Goal: Task Accomplishment & Management: Manage account settings

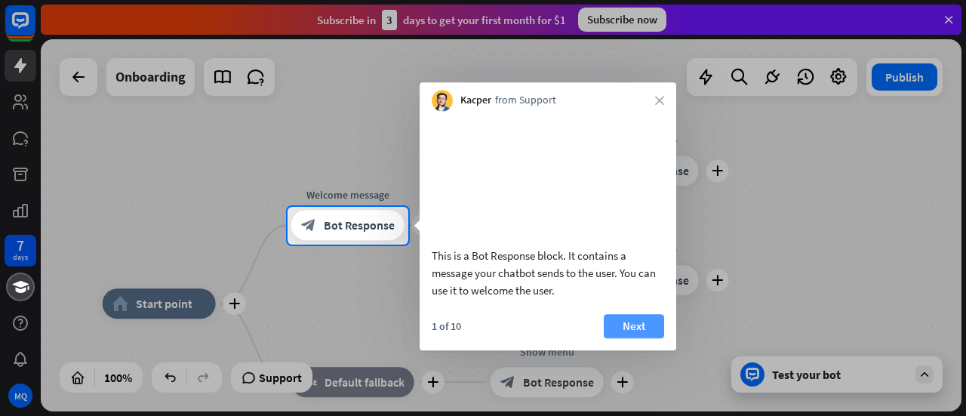
click at [616, 338] on button "Next" at bounding box center [634, 326] width 60 height 24
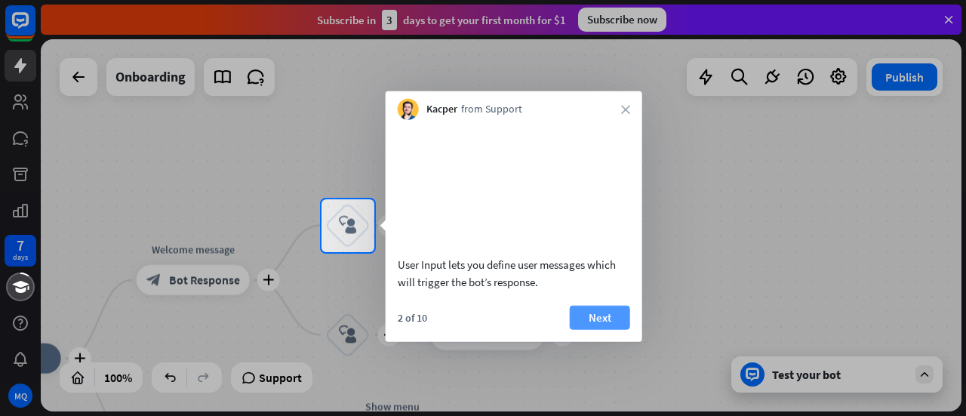
click at [604, 329] on button "Next" at bounding box center [600, 317] width 60 height 24
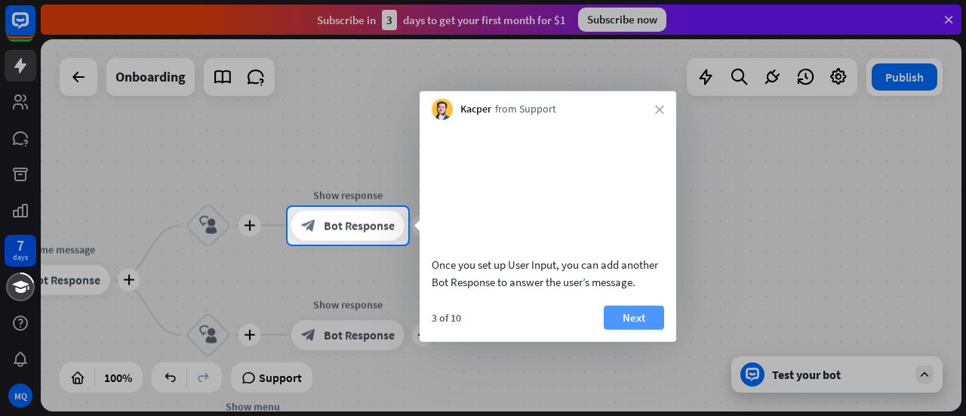
click at [623, 329] on button "Next" at bounding box center [634, 317] width 60 height 24
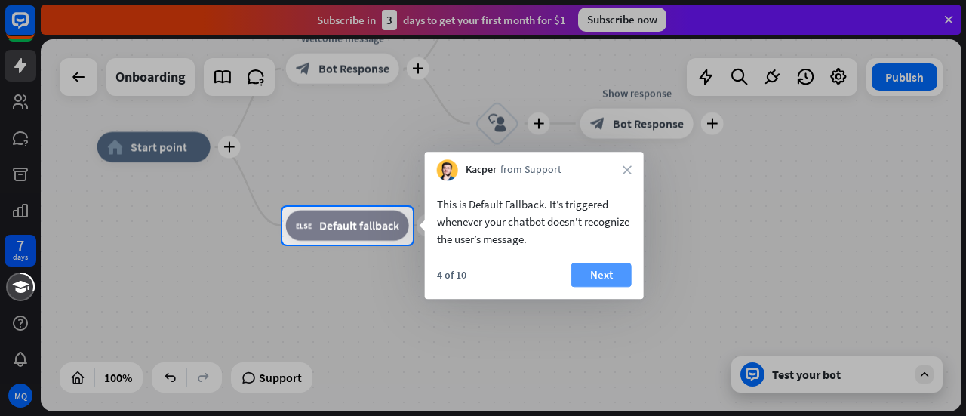
click at [611, 276] on button "Next" at bounding box center [602, 275] width 60 height 24
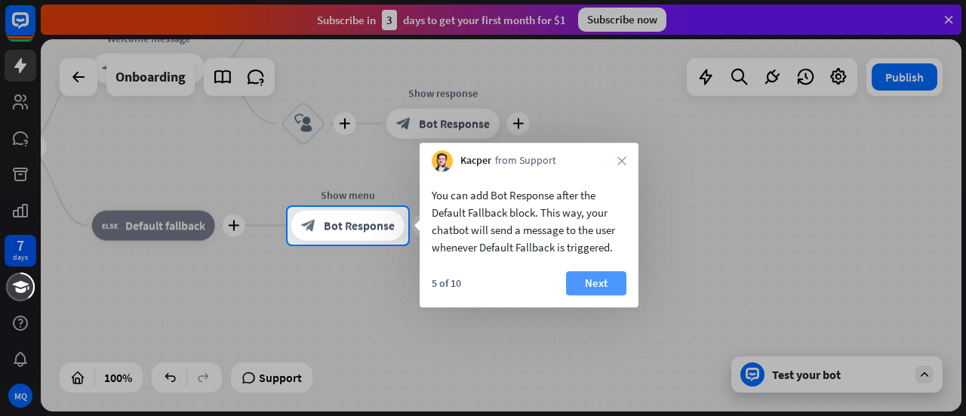
click at [612, 279] on button "Next" at bounding box center [596, 283] width 60 height 24
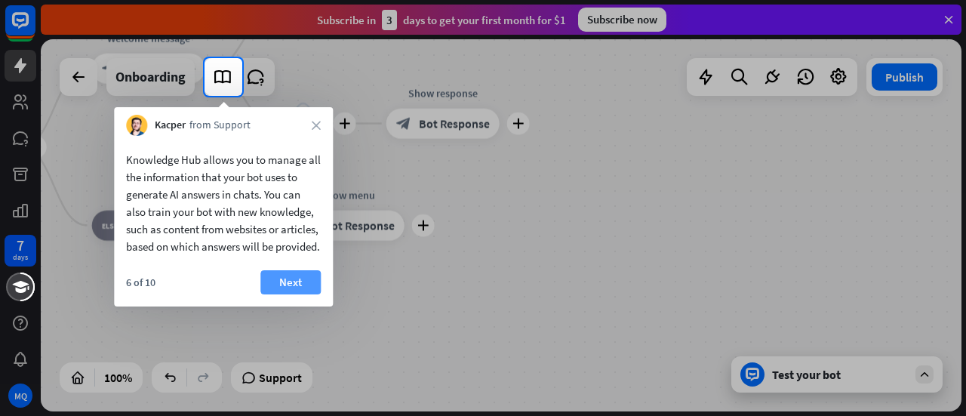
click at [288, 294] on button "Next" at bounding box center [290, 282] width 60 height 24
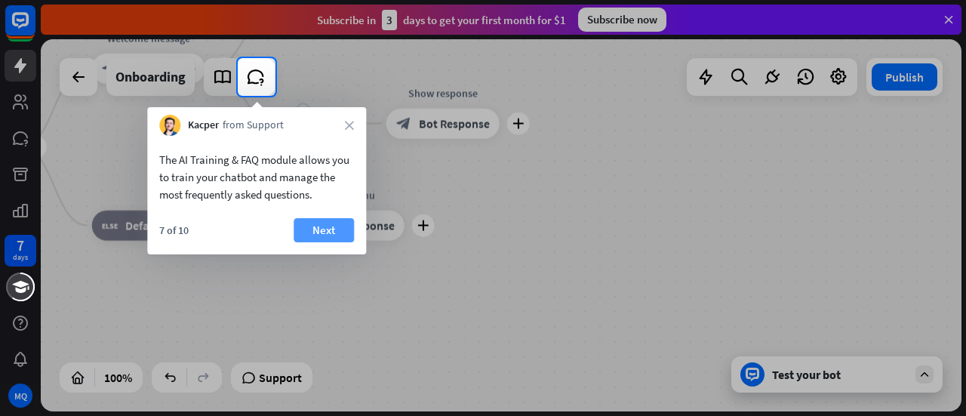
click at [318, 226] on button "Next" at bounding box center [324, 230] width 60 height 24
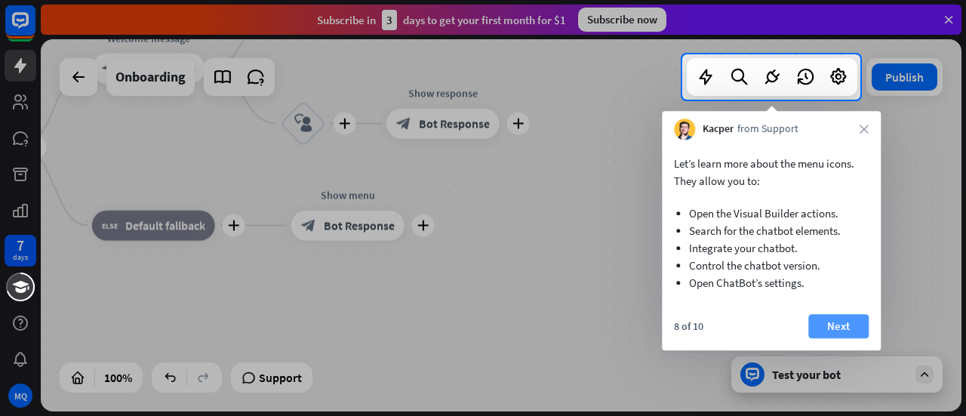
click at [827, 334] on button "Next" at bounding box center [839, 326] width 60 height 24
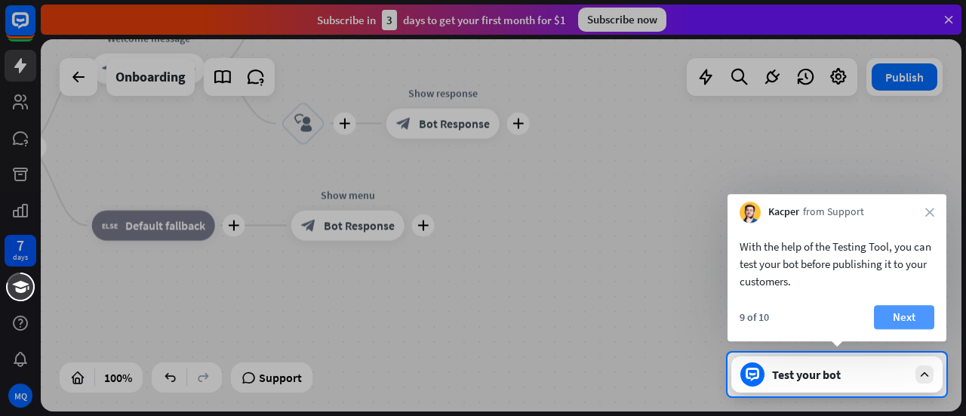
click at [898, 315] on button "Next" at bounding box center [904, 317] width 60 height 24
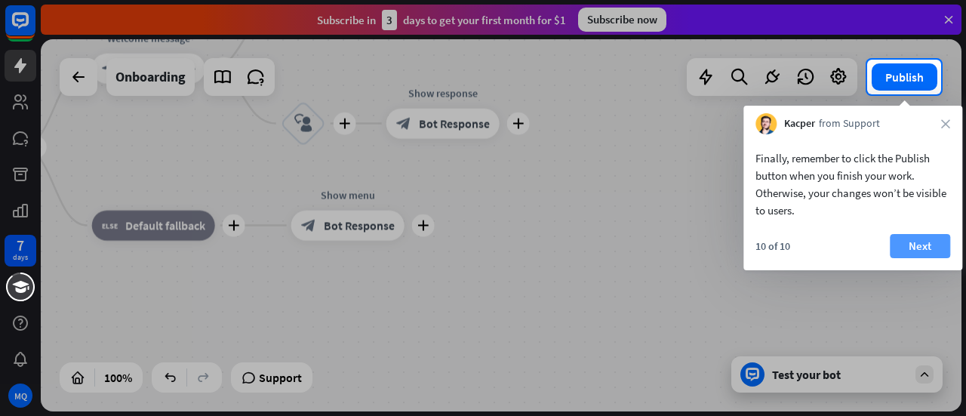
click at [916, 241] on button "Next" at bounding box center [920, 246] width 60 height 24
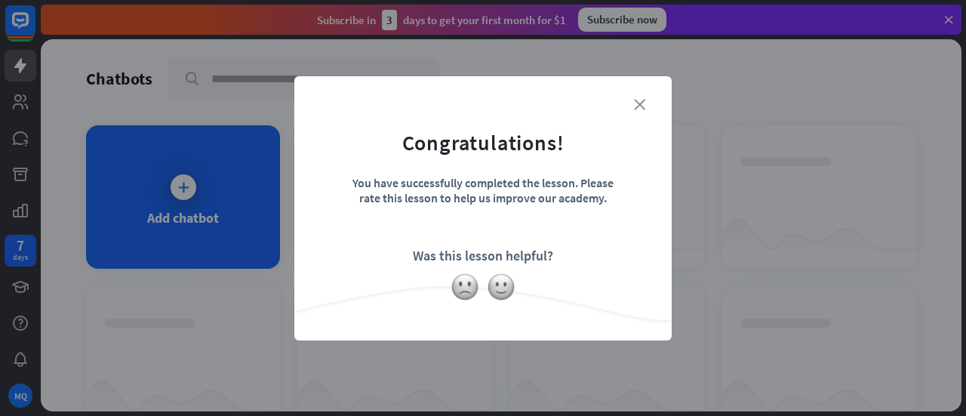
click at [640, 101] on icon "close" at bounding box center [639, 104] width 11 height 11
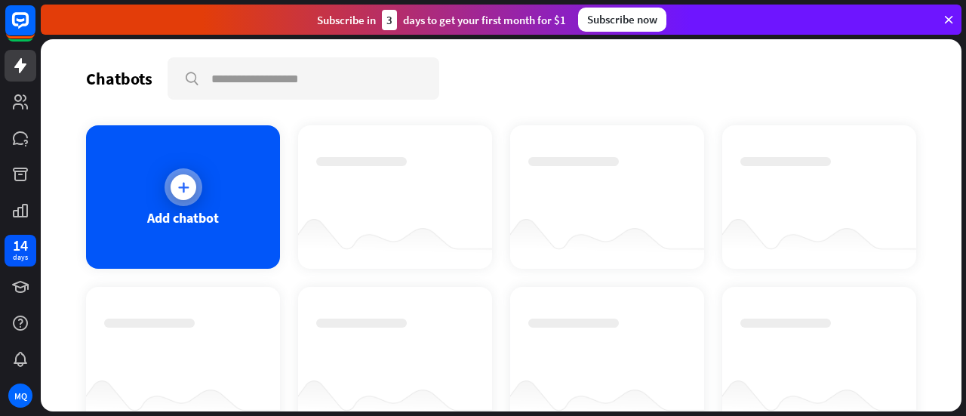
click at [187, 185] on icon at bounding box center [183, 187] width 15 height 15
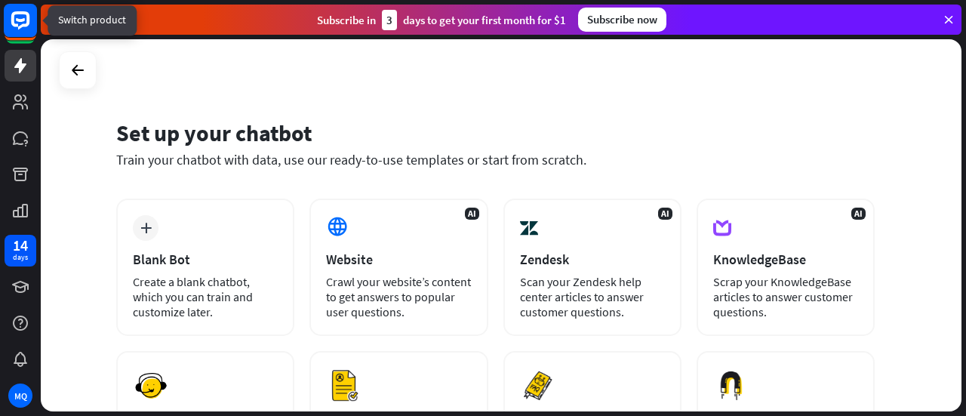
click at [23, 27] on rect at bounding box center [20, 20] width 33 height 33
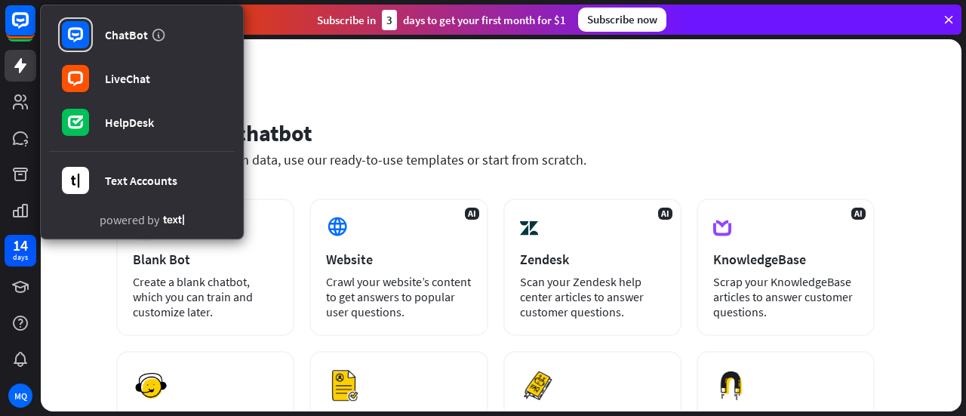
click at [356, 66] on div "Set up your chatbot Train your chatbot with data, use our ready-to-use template…" at bounding box center [501, 225] width 921 height 372
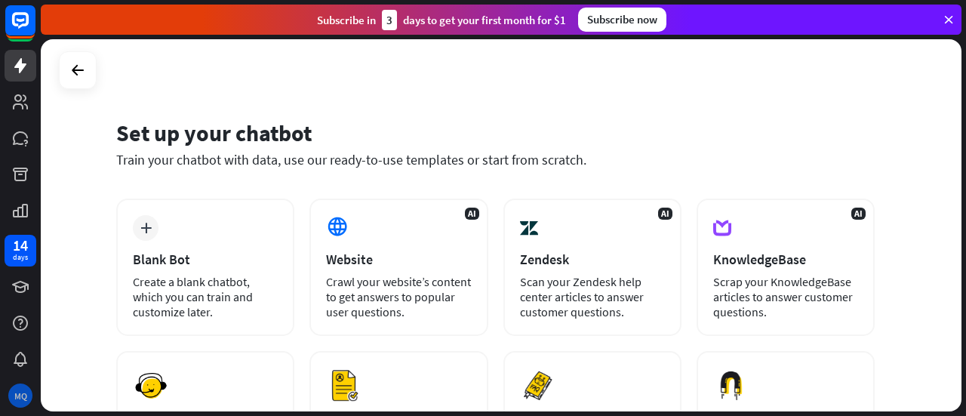
click at [24, 391] on div "MQ" at bounding box center [20, 396] width 24 height 24
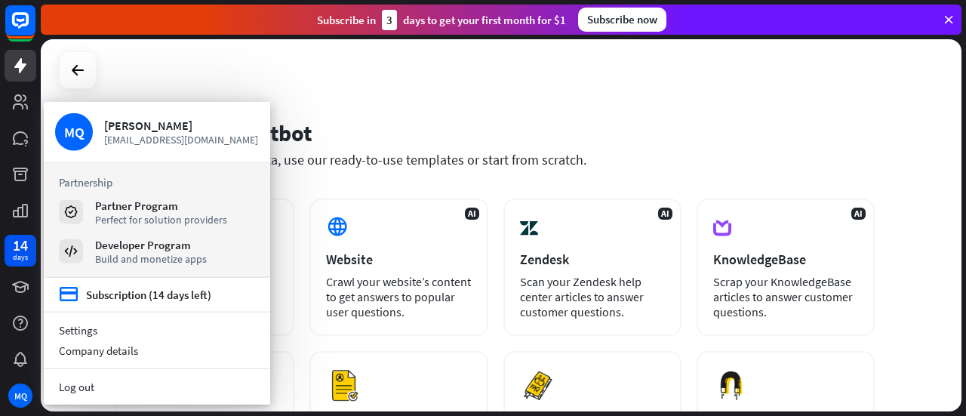
click at [303, 101] on div "Set up your chatbot Train your chatbot with data, use our ready-to-use template…" at bounding box center [501, 225] width 921 height 372
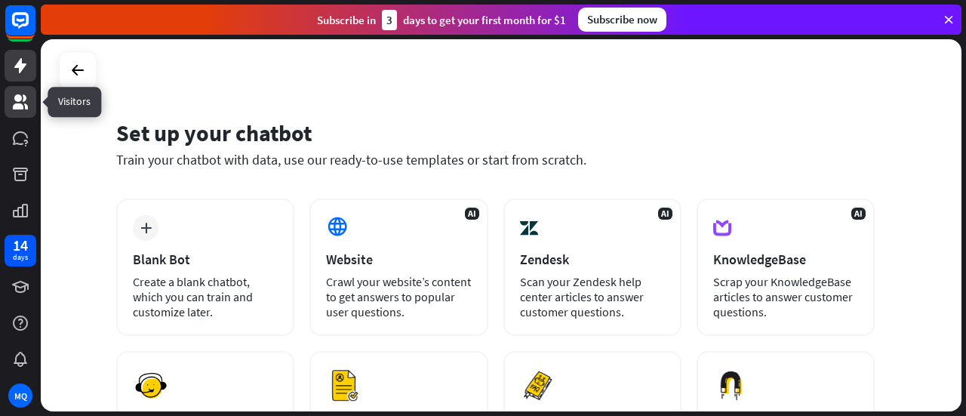
click at [33, 103] on link at bounding box center [21, 102] width 32 height 32
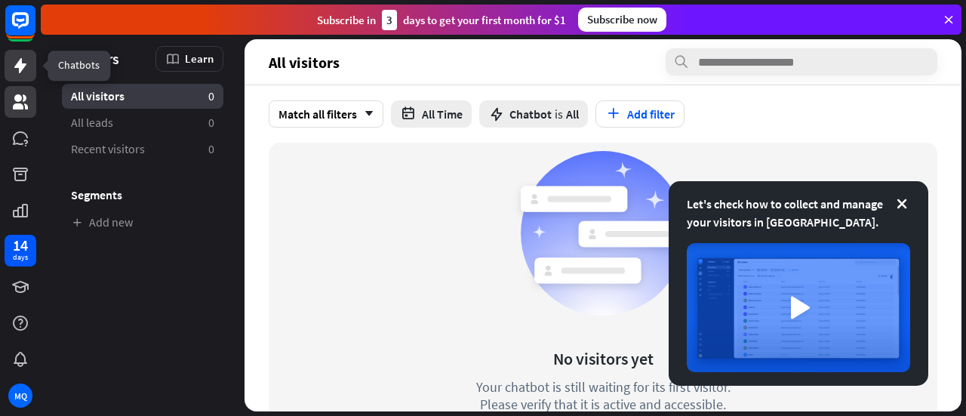
click at [9, 63] on link at bounding box center [21, 66] width 32 height 32
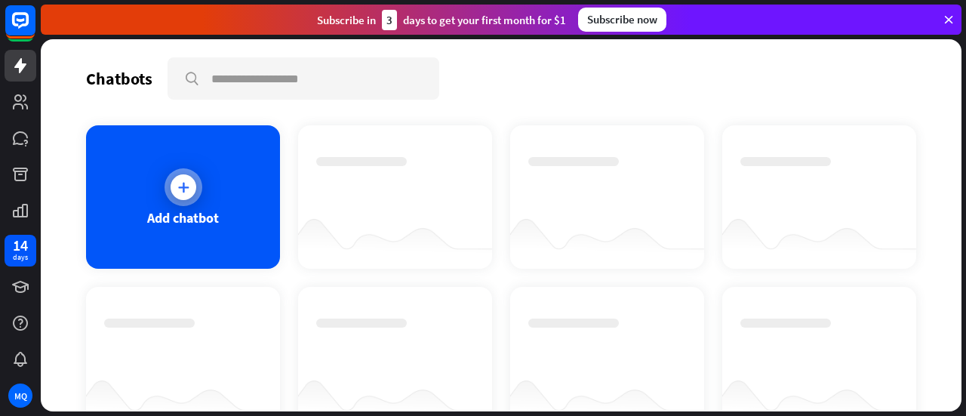
click at [198, 189] on div at bounding box center [184, 187] width 38 height 38
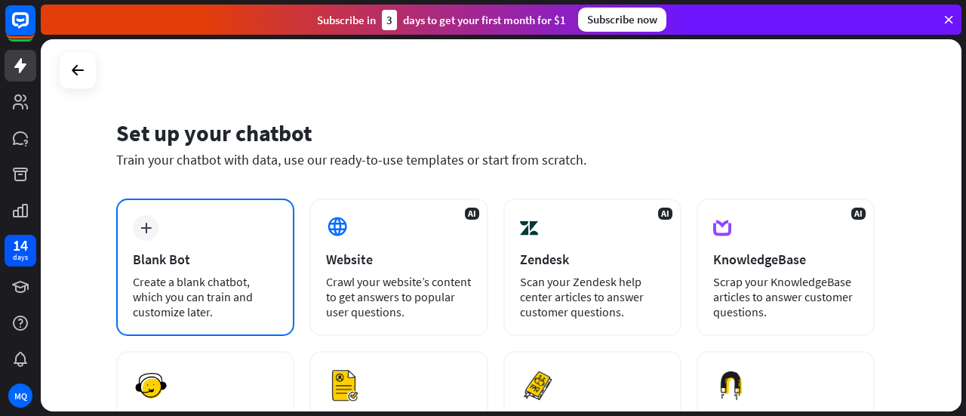
click at [222, 251] on div "Blank Bot" at bounding box center [205, 259] width 145 height 17
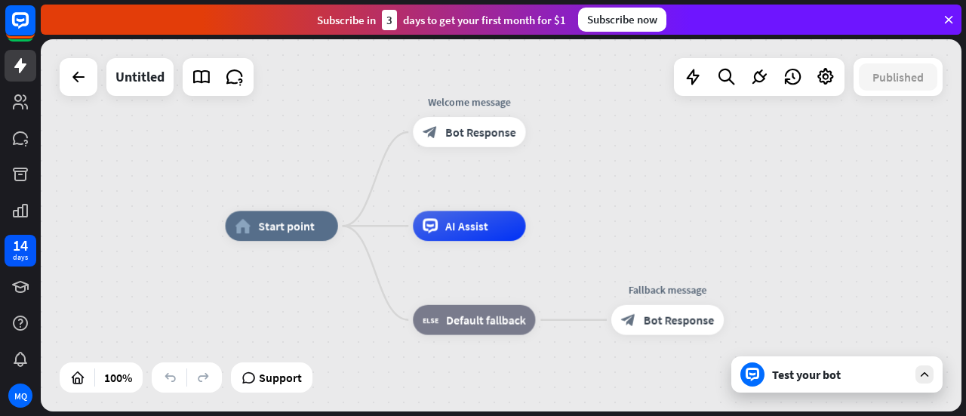
click at [952, 22] on icon at bounding box center [949, 20] width 14 height 14
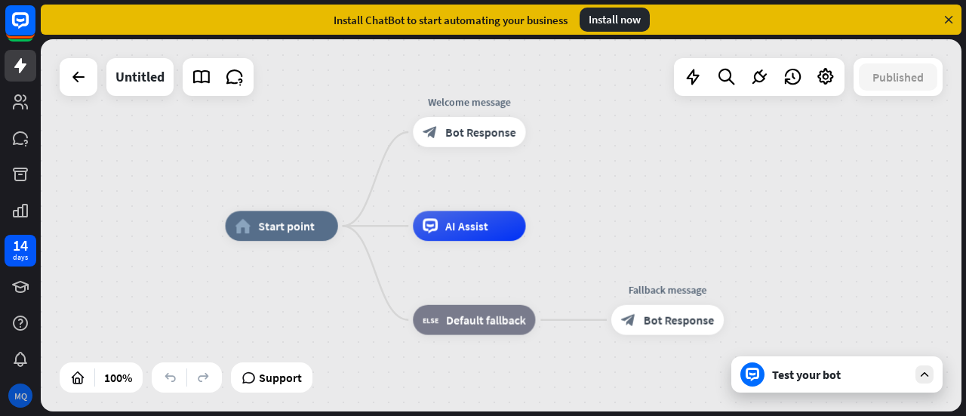
click at [27, 390] on div "MQ" at bounding box center [20, 396] width 24 height 24
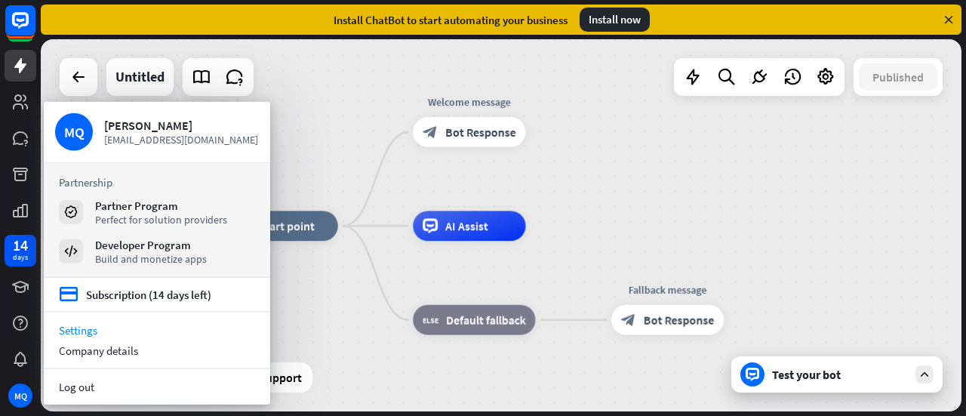
click at [86, 333] on link "Settings" at bounding box center [157, 330] width 226 height 20
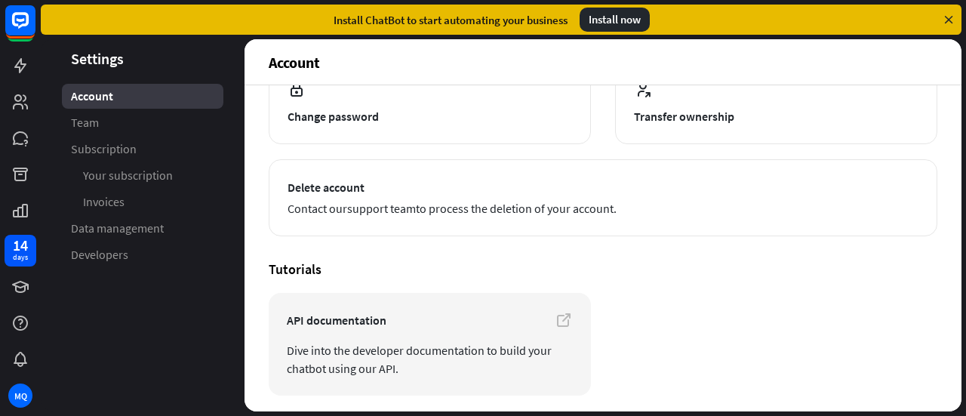
scroll to position [201, 0]
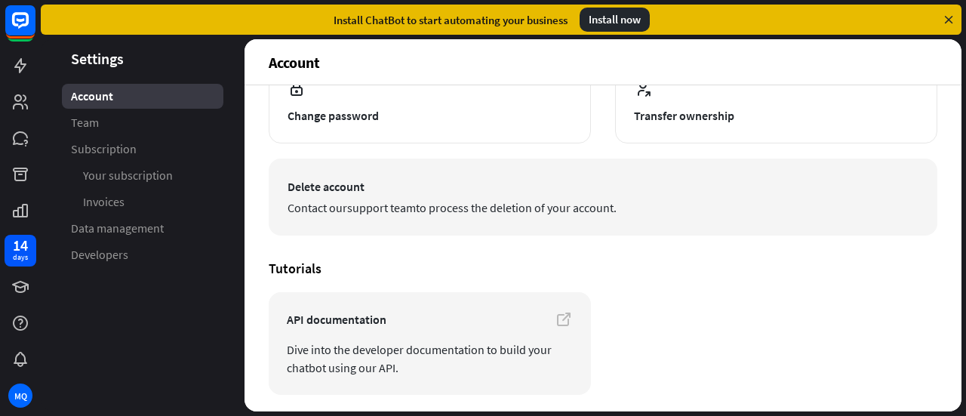
click at [394, 212] on link "support team" at bounding box center [381, 207] width 69 height 15
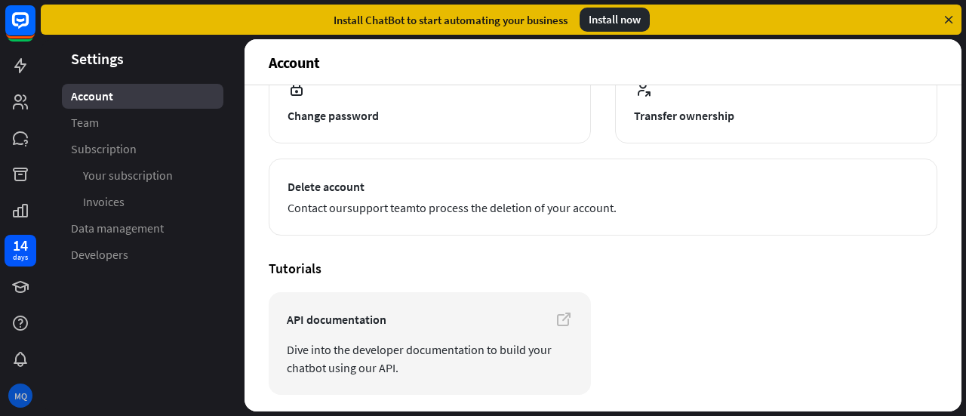
click at [24, 384] on div "MQ" at bounding box center [21, 396] width 32 height 32
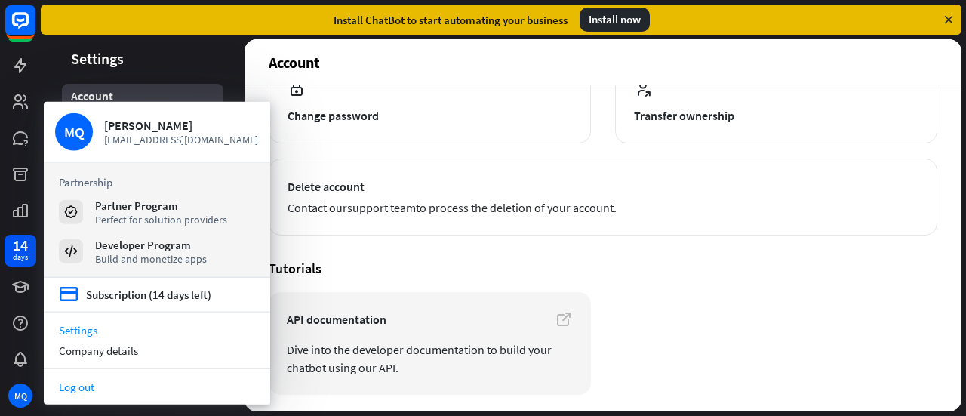
click at [83, 390] on link "Log out" at bounding box center [157, 387] width 226 height 20
